Goal: Download file/media

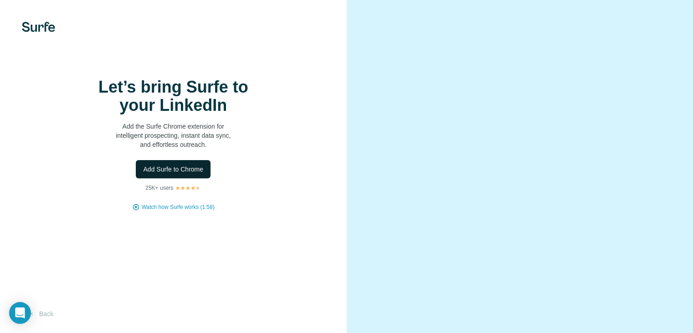
click at [184, 174] on span "Add Surfe to Chrome" at bounding box center [173, 169] width 60 height 9
